Goal: Complete application form

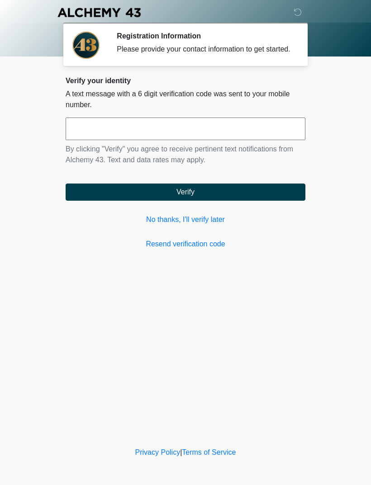
click at [137, 140] on input "text" at bounding box center [185, 128] width 239 height 23
type input "******"
click at [247, 195] on button "Verify" at bounding box center [185, 191] width 239 height 17
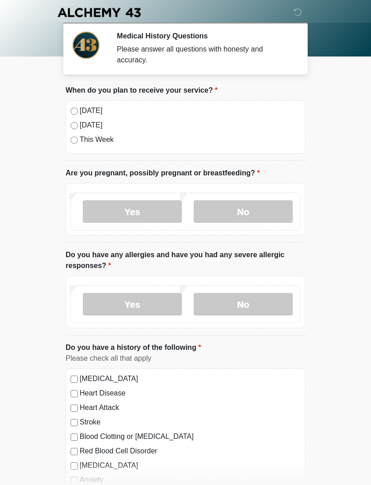
click at [266, 212] on label "No" at bounding box center [242, 211] width 99 height 23
click at [266, 307] on label "No" at bounding box center [242, 304] width 99 height 23
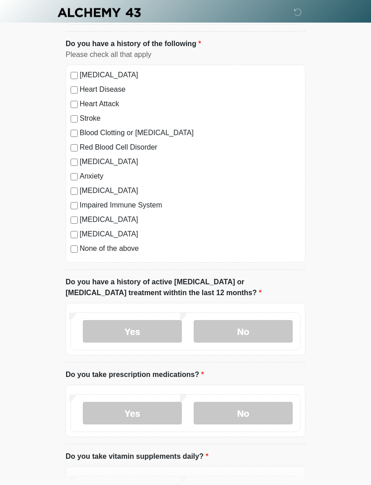
scroll to position [306, 0]
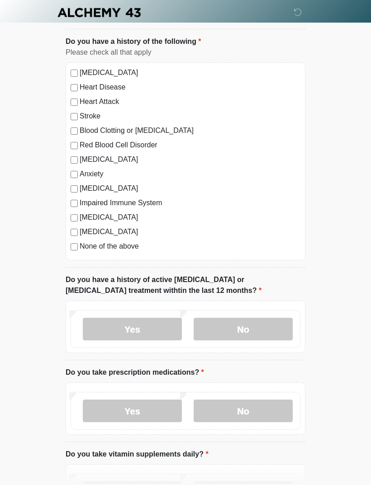
click at [272, 325] on label "No" at bounding box center [242, 329] width 99 height 23
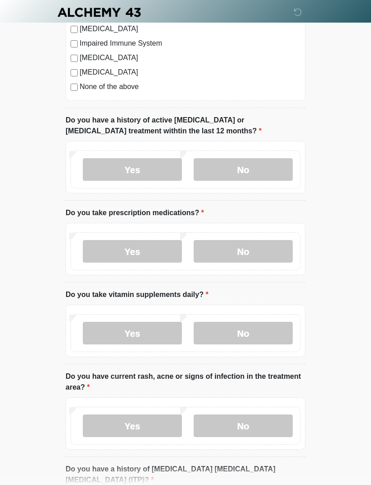
scroll to position [470, 0]
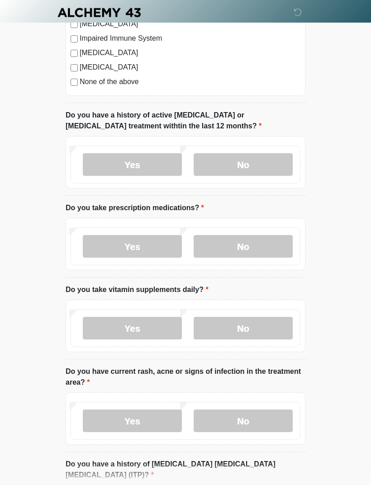
click at [158, 235] on label "Yes" at bounding box center [132, 246] width 99 height 23
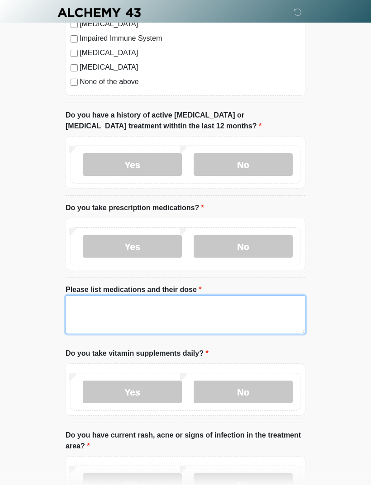
click at [193, 311] on textarea "Please list medications and their dose" at bounding box center [185, 314] width 239 height 39
type textarea "*"
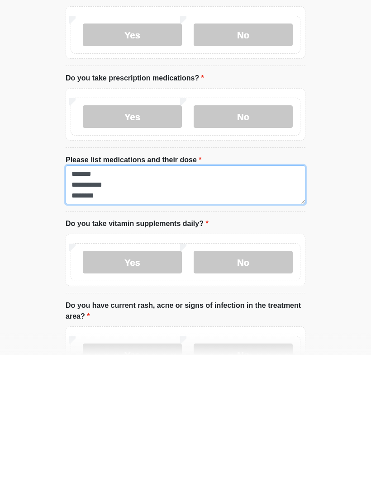
type textarea "**********"
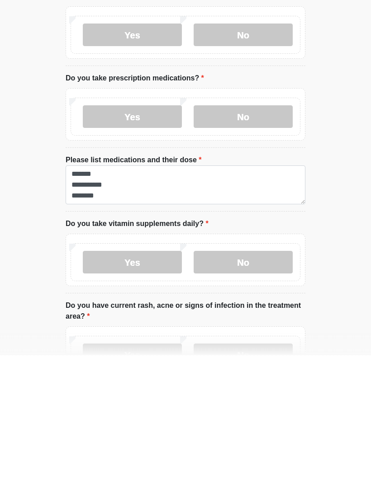
click at [146, 380] on label "Yes" at bounding box center [132, 391] width 99 height 23
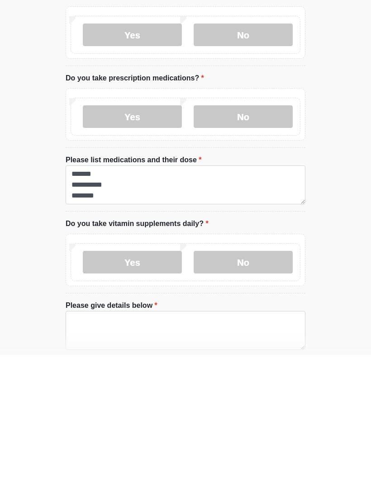
scroll to position [600, 0]
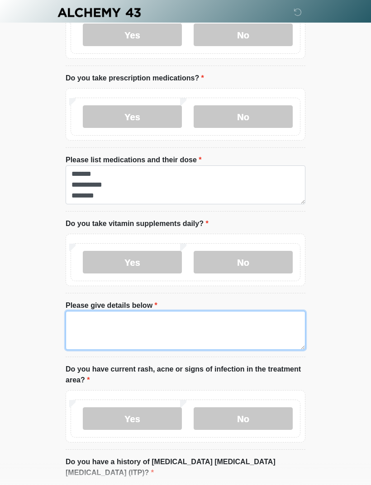
click at [220, 318] on textarea "Please give details below" at bounding box center [185, 330] width 239 height 39
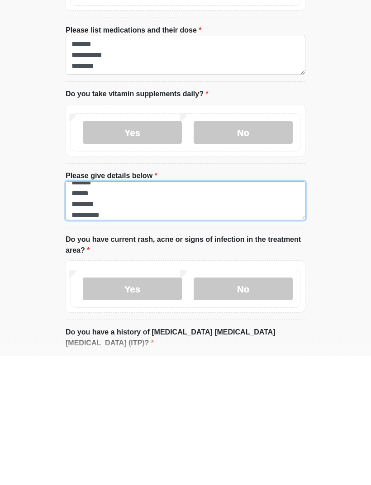
type textarea "**********"
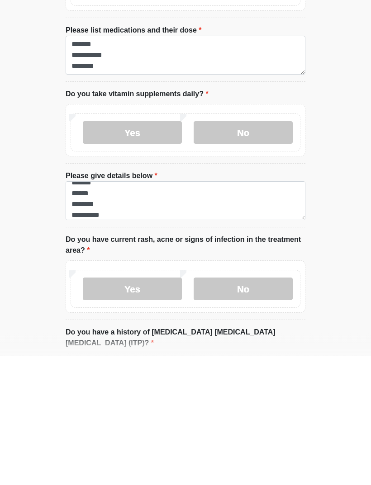
click at [263, 407] on label "No" at bounding box center [242, 418] width 99 height 23
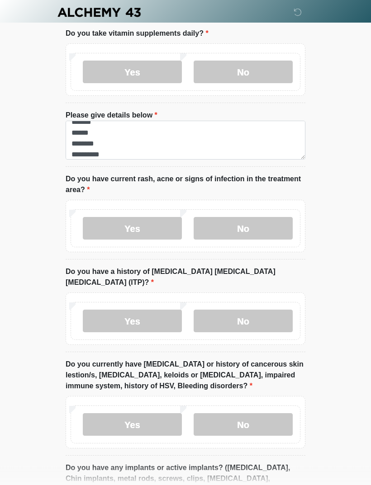
scroll to position [793, 0]
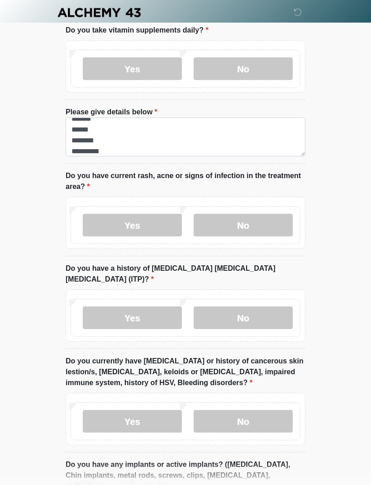
click at [278, 306] on label "No" at bounding box center [242, 317] width 99 height 23
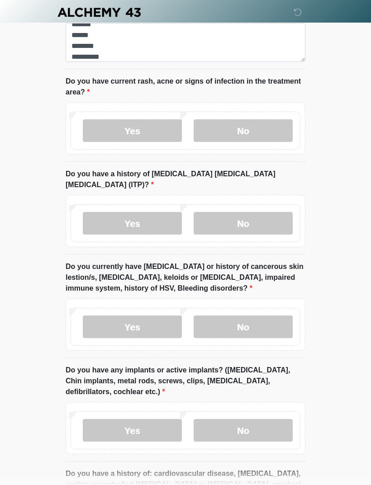
scroll to position [888, 0]
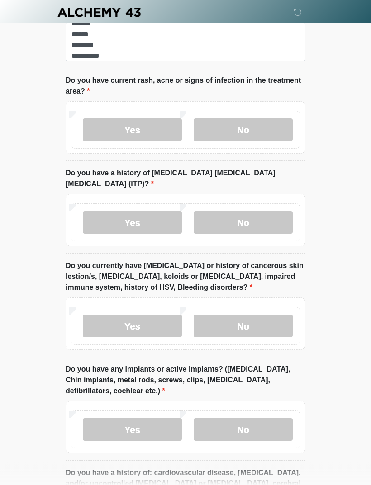
click at [275, 315] on label "No" at bounding box center [242, 326] width 99 height 23
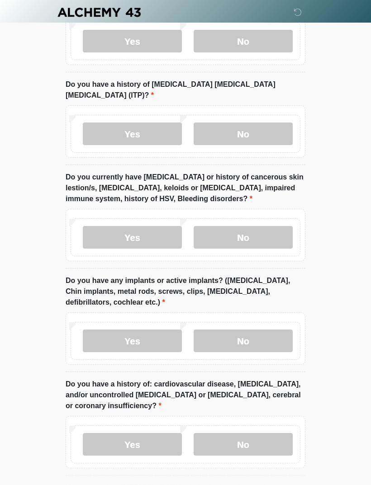
click at [273, 330] on label "No" at bounding box center [242, 341] width 99 height 23
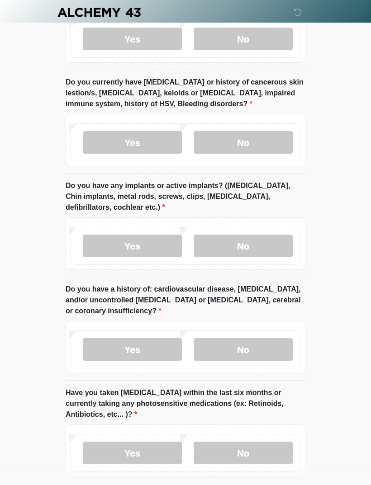
scroll to position [1072, 0]
click at [281, 338] on label "No" at bounding box center [242, 349] width 99 height 23
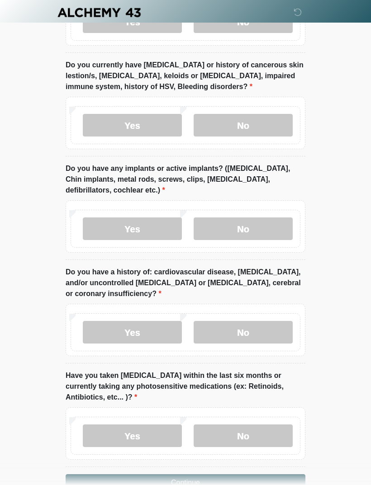
scroll to position [1102, 0]
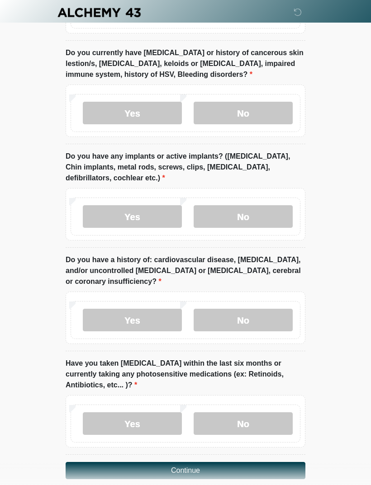
click at [273, 412] on label "No" at bounding box center [242, 423] width 99 height 23
click at [276, 462] on button "Continue" at bounding box center [185, 470] width 239 height 17
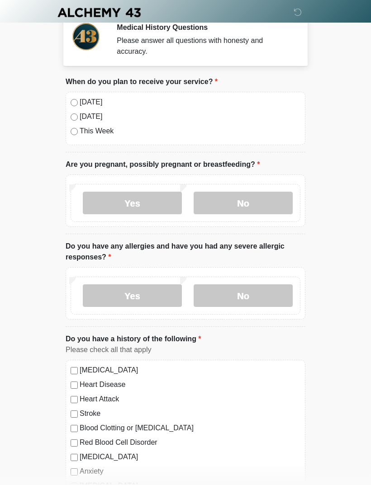
scroll to position [0, 0]
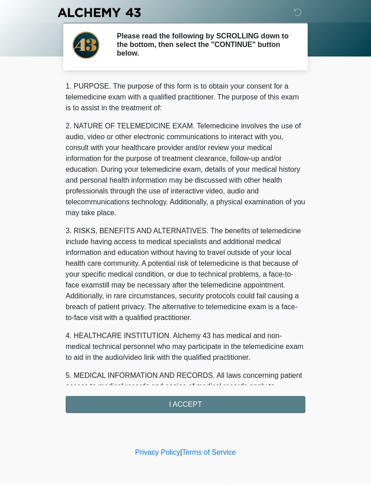
click at [238, 396] on div "1. PURPOSE. The purpose of this form is to obtain your consent for a telemedici…" at bounding box center [185, 247] width 239 height 332
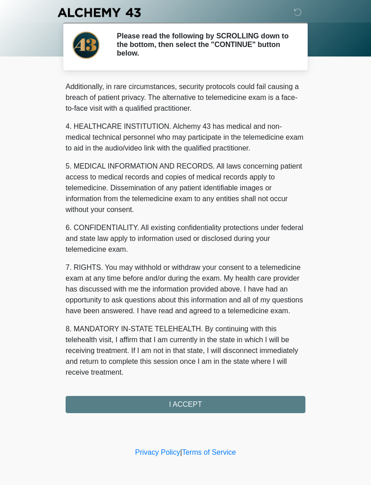
scroll to position [220, 0]
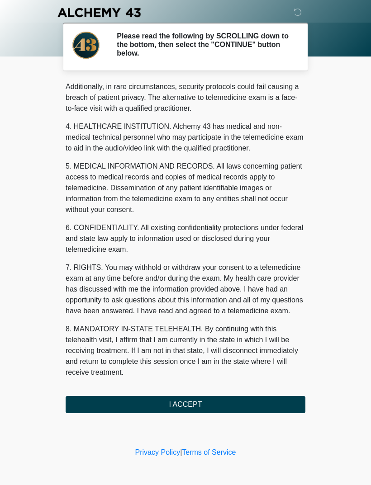
click at [232, 408] on button "I ACCEPT" at bounding box center [185, 404] width 239 height 17
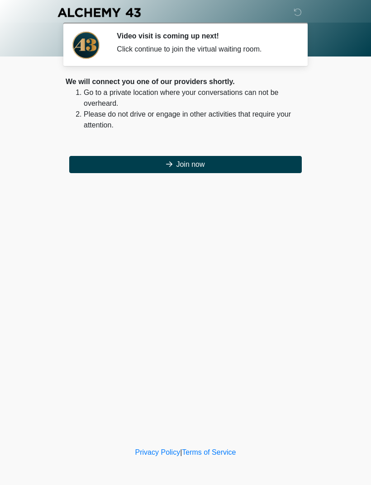
click at [234, 165] on button "Join now" at bounding box center [185, 164] width 232 height 17
